Goal: Information Seeking & Learning: Learn about a topic

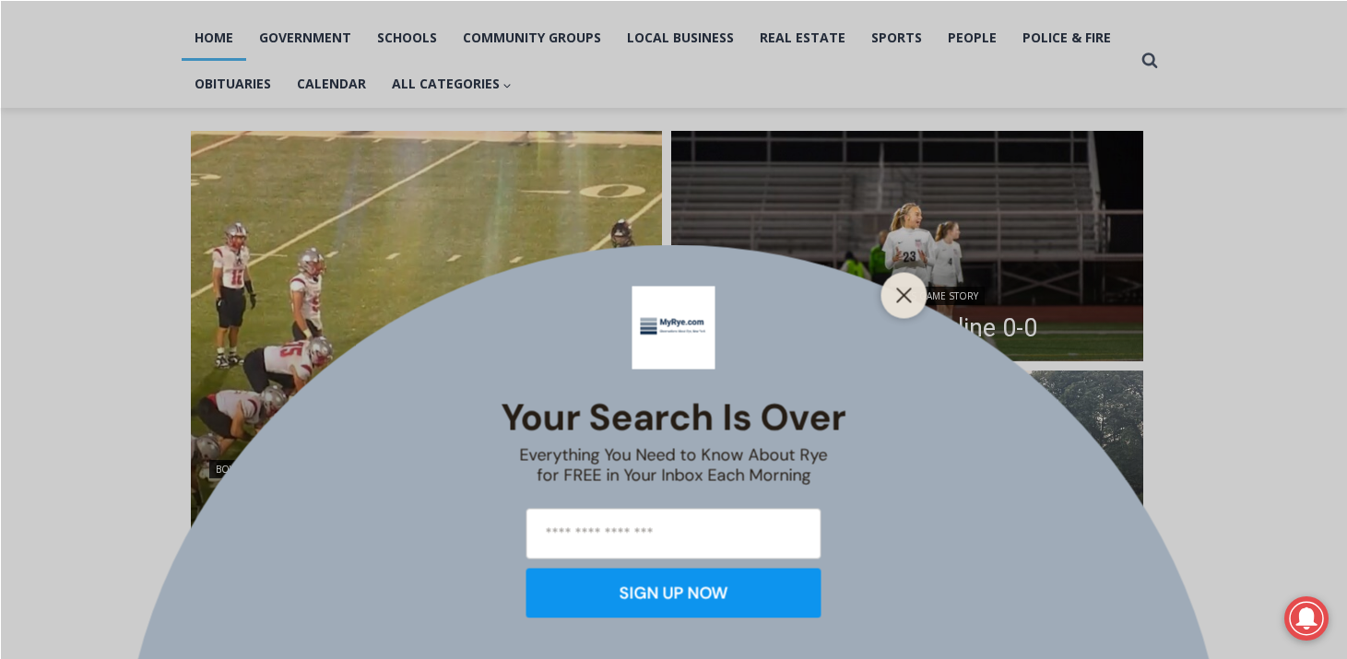
scroll to position [400, 0]
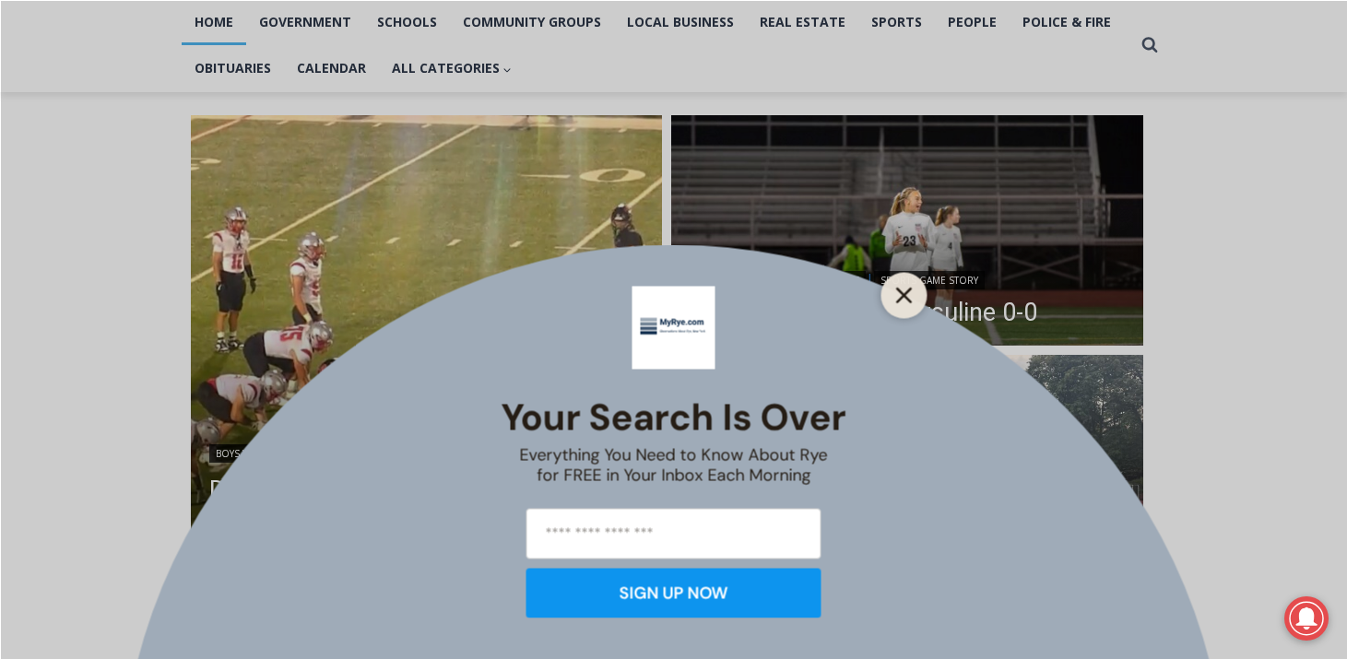
click at [913, 292] on button "Close" at bounding box center [904, 295] width 26 height 26
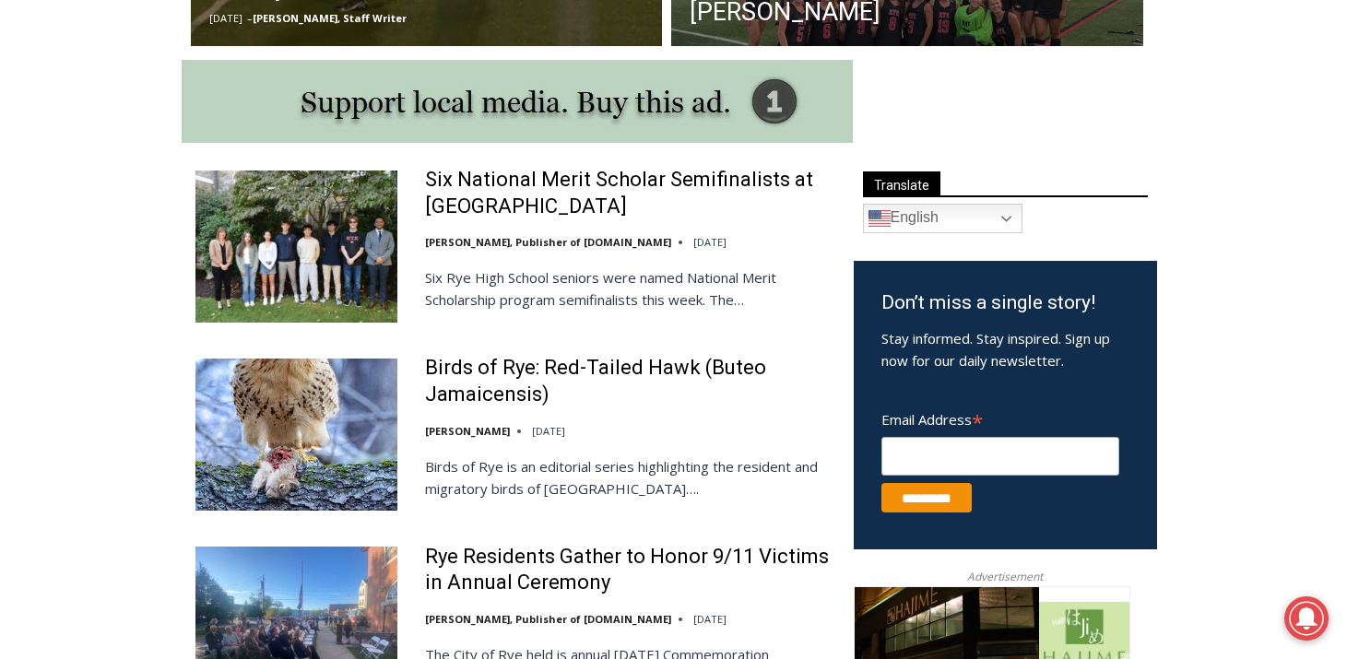
scroll to position [938, 0]
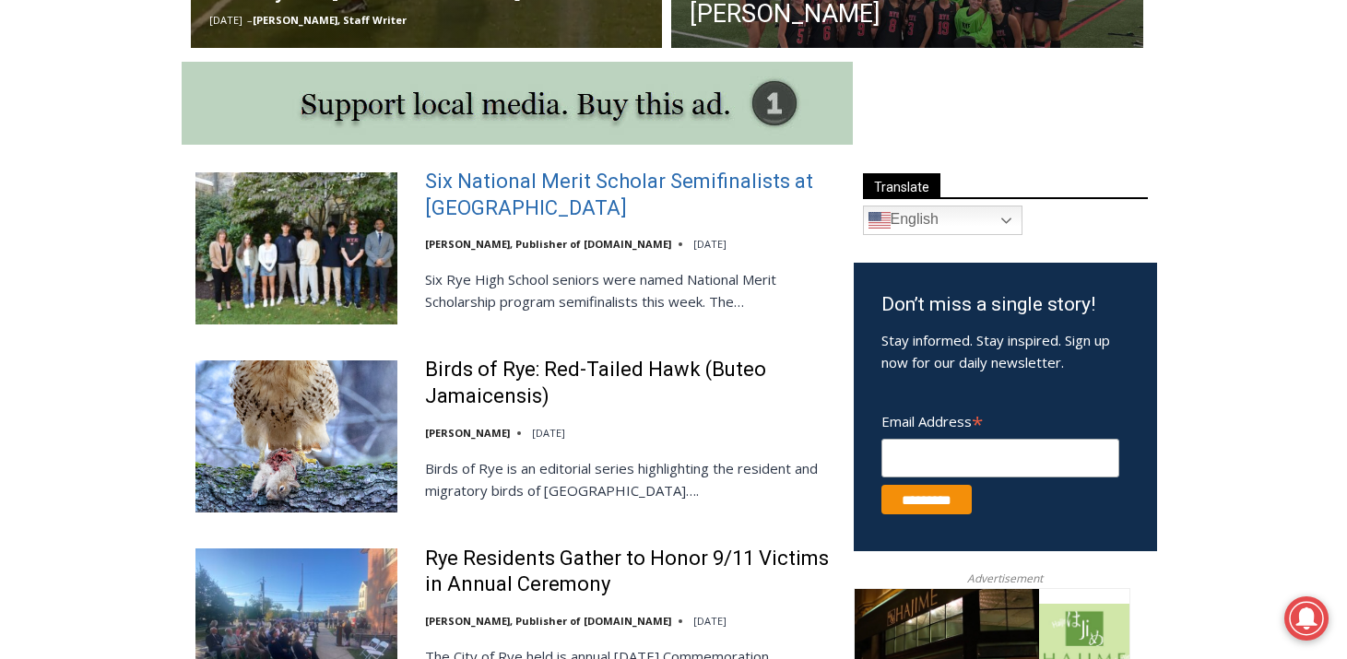
click at [600, 186] on link "Six National Merit Scholar Semifinalists at [GEOGRAPHIC_DATA]" at bounding box center [627, 195] width 405 height 53
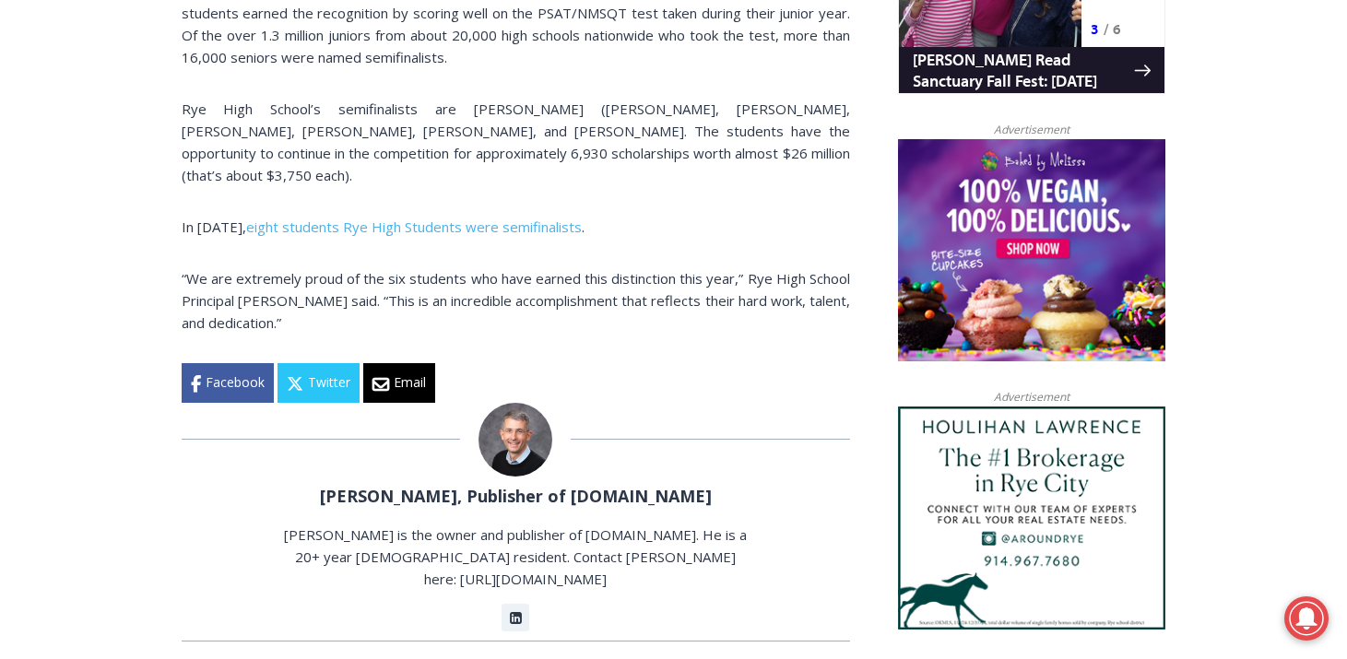
scroll to position [1365, 0]
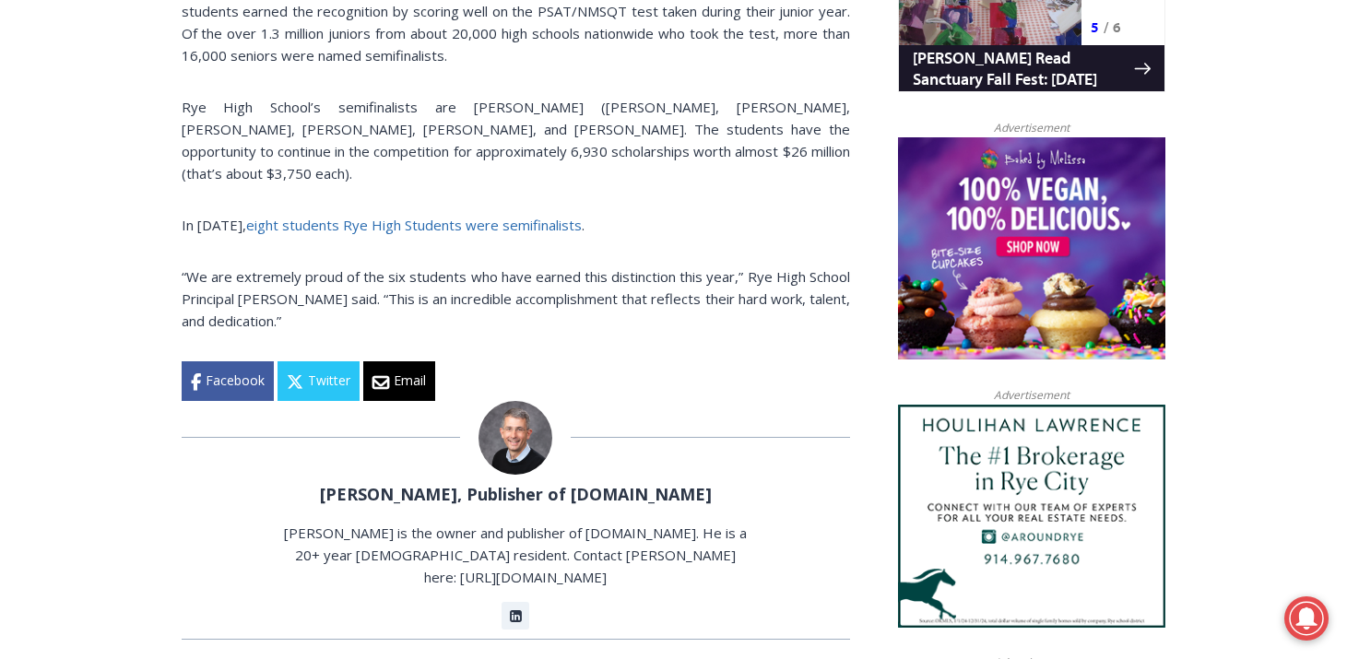
click at [444, 216] on link "eight students Rye High Students were semifinalists" at bounding box center [414, 225] width 336 height 18
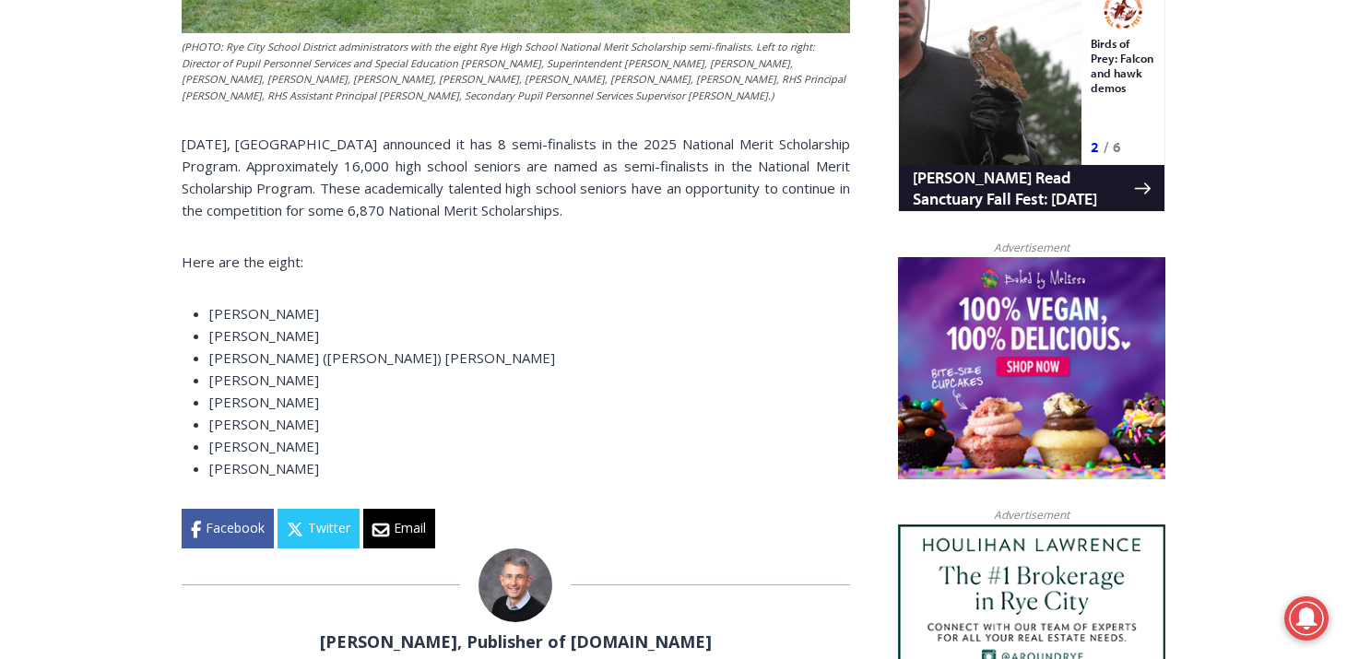
scroll to position [1246, 0]
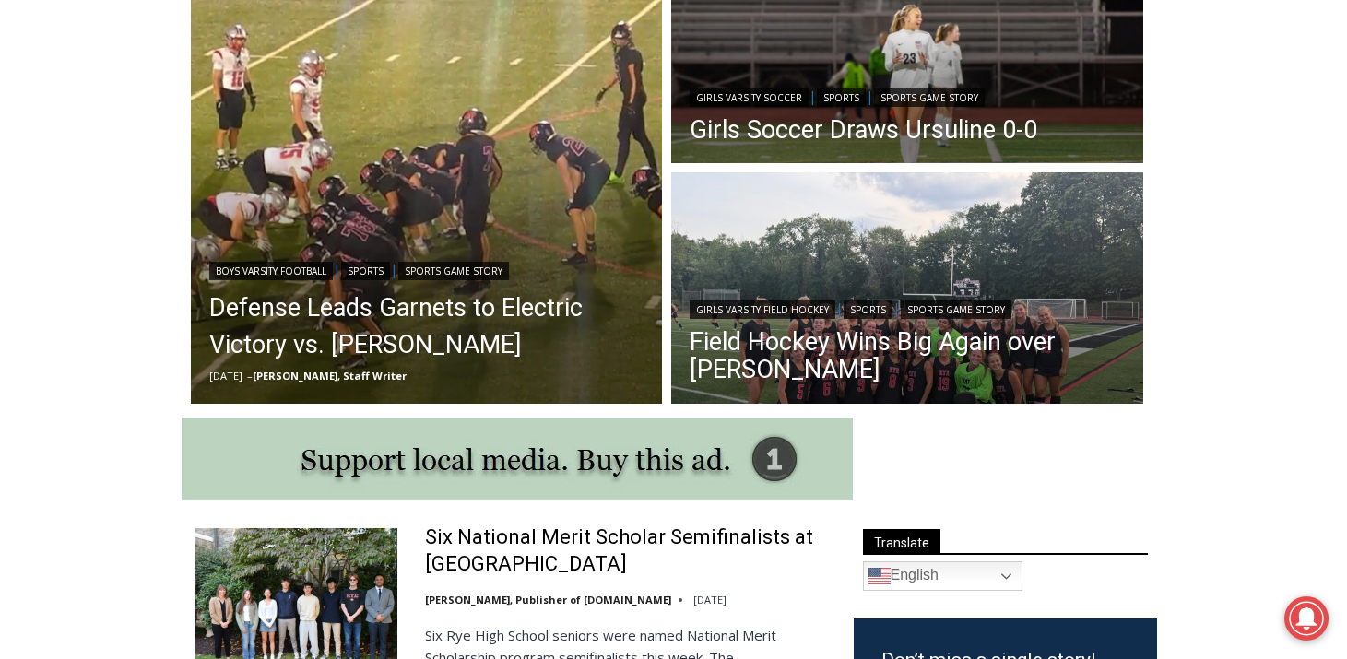
scroll to position [589, 0]
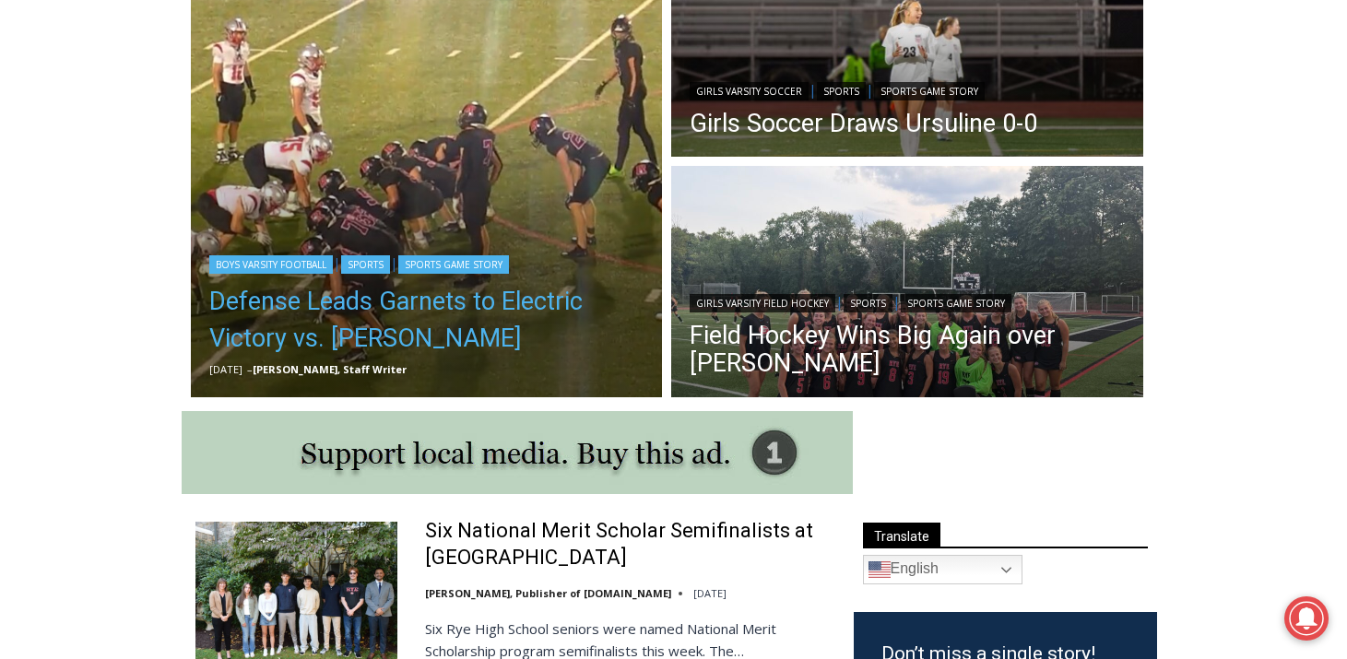
click at [351, 309] on link "Defense Leads Garnets to Electric Victory vs. [PERSON_NAME]" at bounding box center [426, 320] width 435 height 74
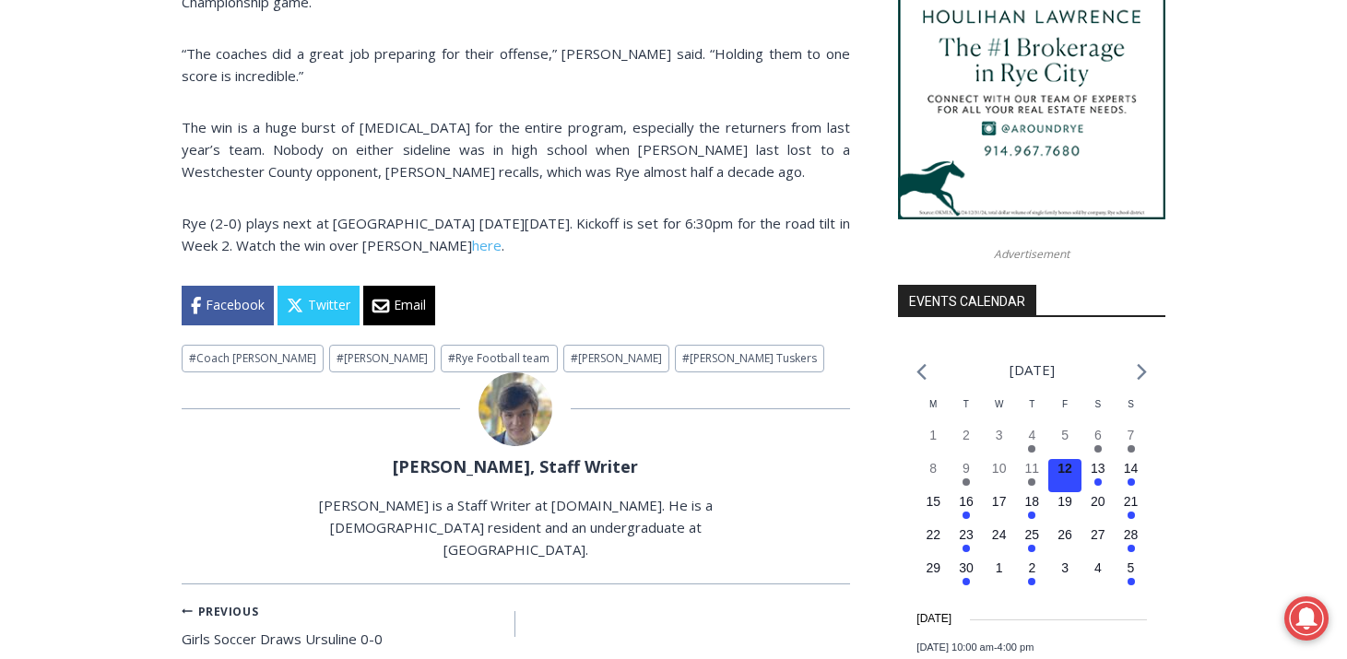
scroll to position [1776, 0]
